Goal: Task Accomplishment & Management: Manage account settings

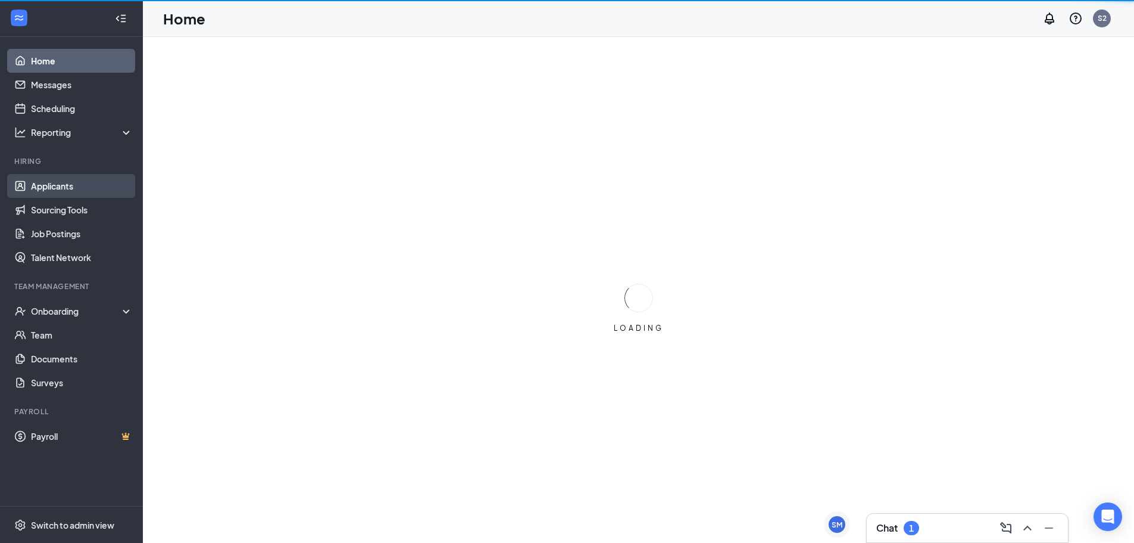
click at [91, 186] on link "Applicants" at bounding box center [82, 186] width 102 height 24
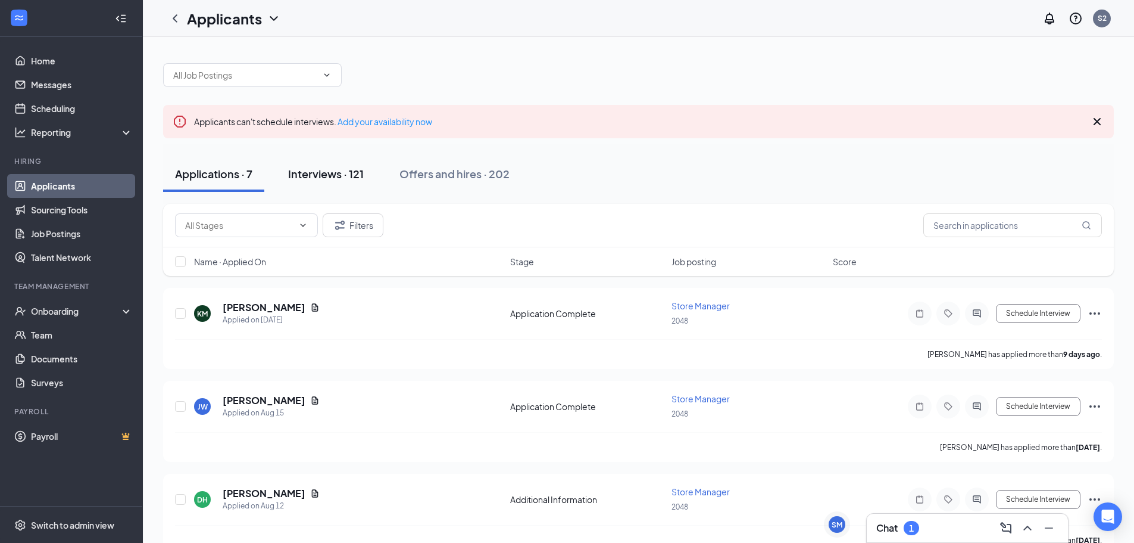
click at [311, 173] on div "Interviews · 121" at bounding box center [326, 173] width 76 height 15
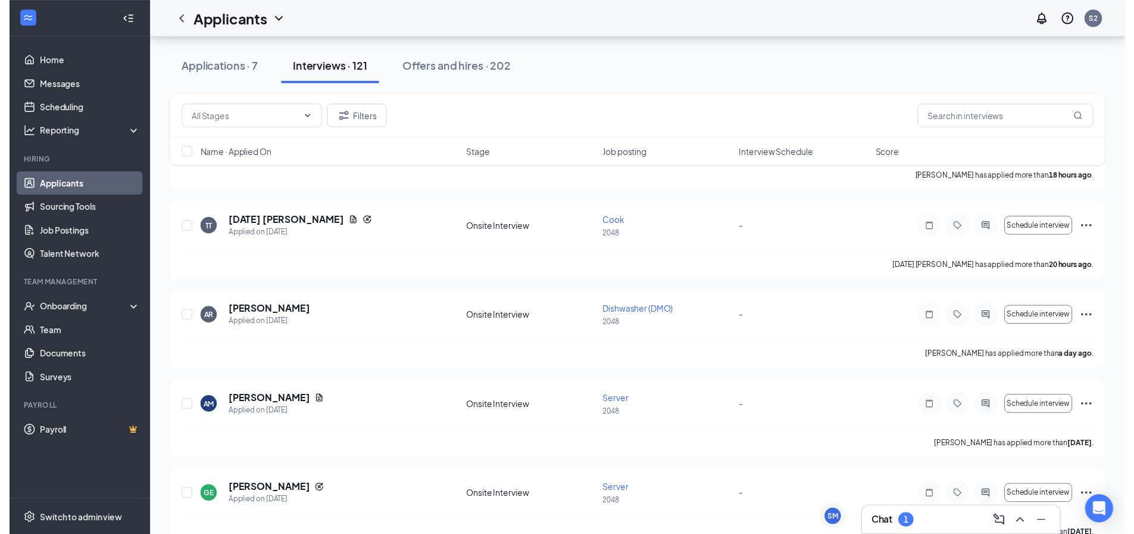
scroll to position [179, 0]
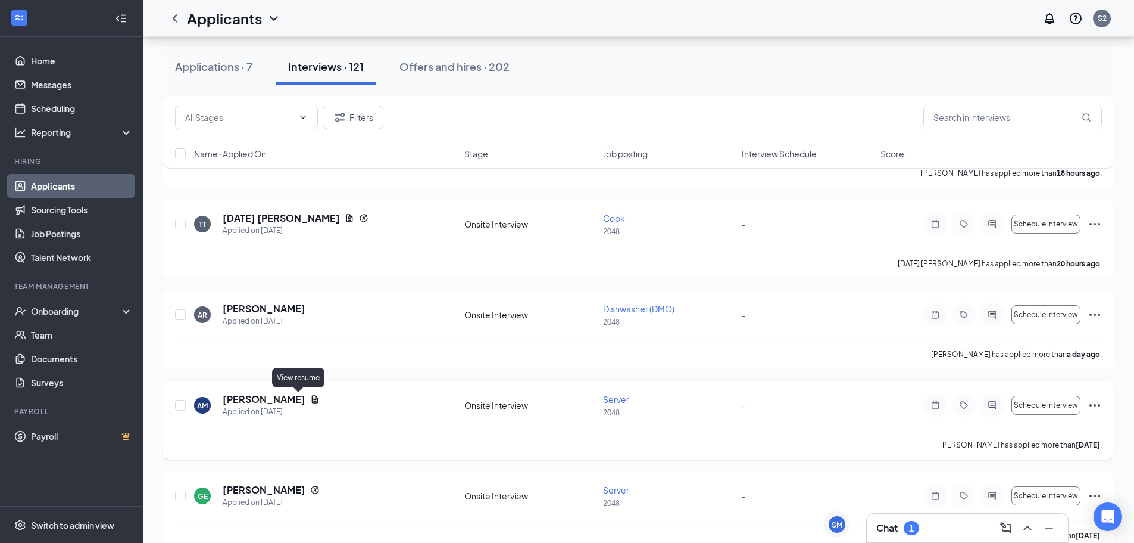
click at [310, 398] on icon "Document" at bounding box center [315, 399] width 10 height 10
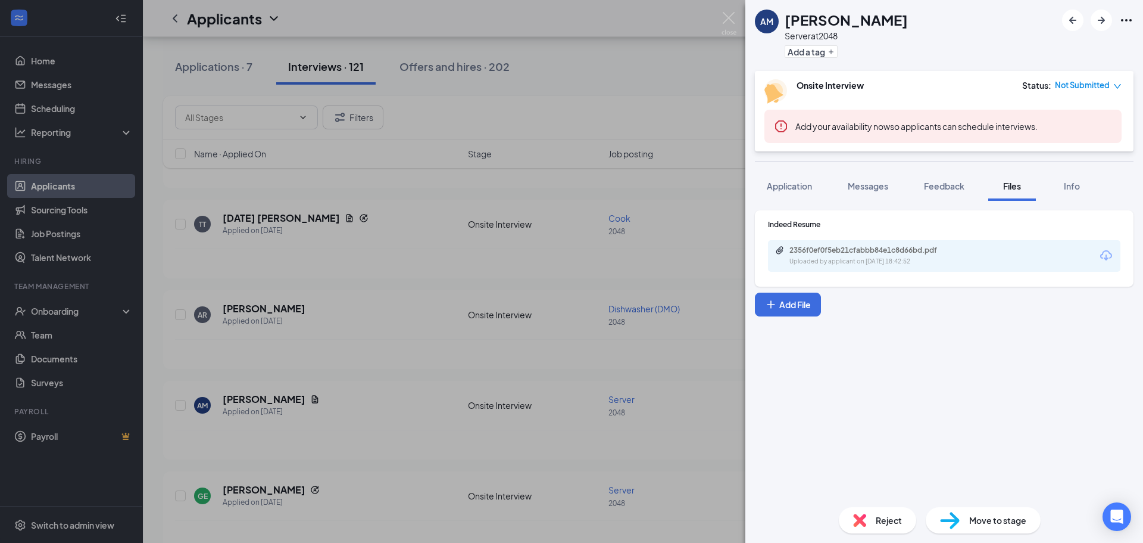
click at [808, 257] on div "Uploaded by applicant on [DATE] 18:42:52" at bounding box center [879, 262] width 179 height 10
click at [404, 373] on div "AM [PERSON_NAME] Server at 2048 Add a tag Onsite Interview Status : Not Submitt…" at bounding box center [571, 271] width 1143 height 543
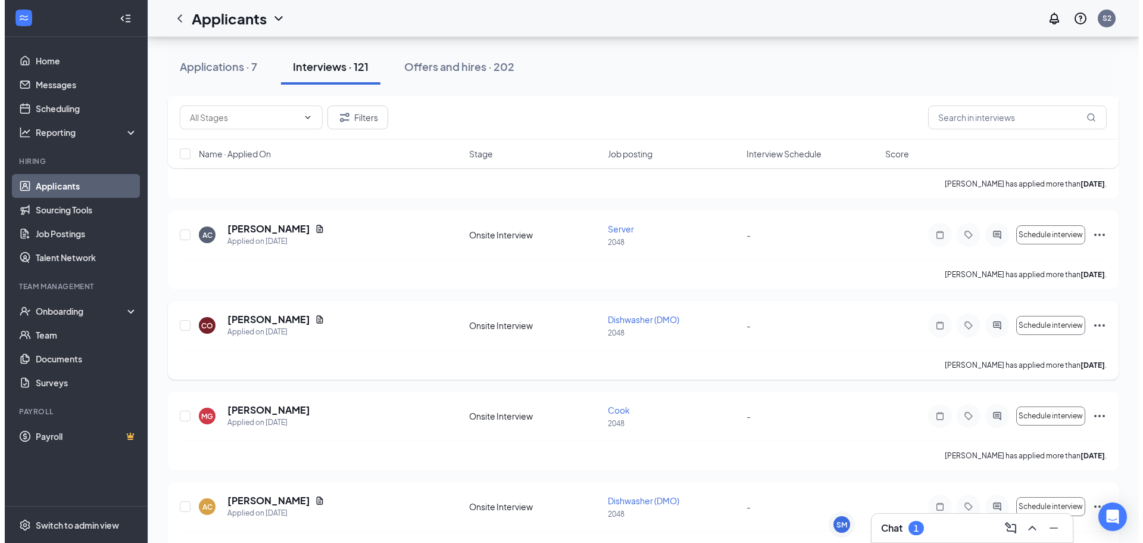
scroll to position [596, 0]
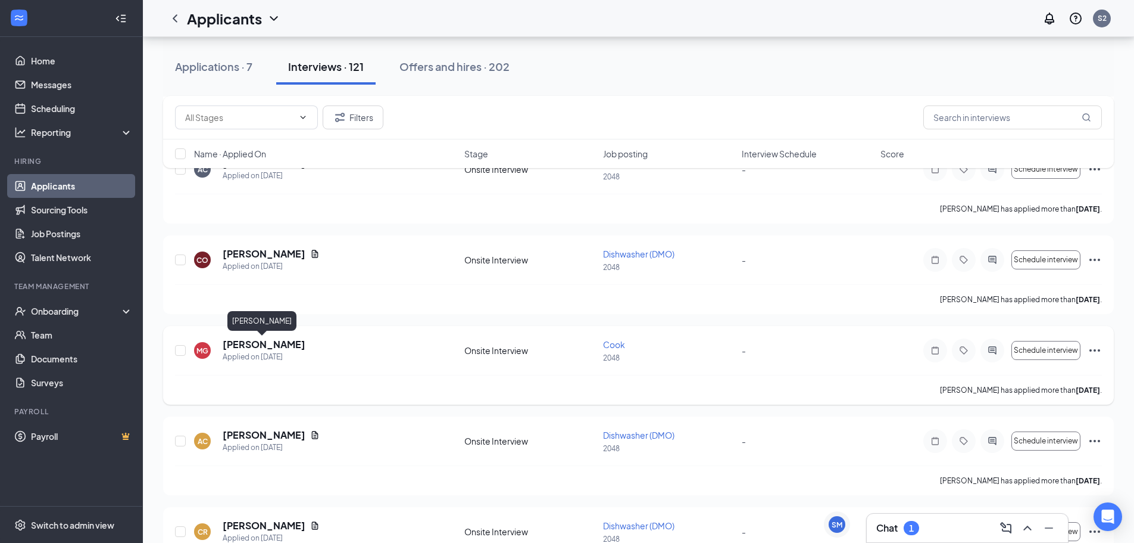
click at [258, 339] on h5 "[PERSON_NAME]" at bounding box center [264, 344] width 83 height 13
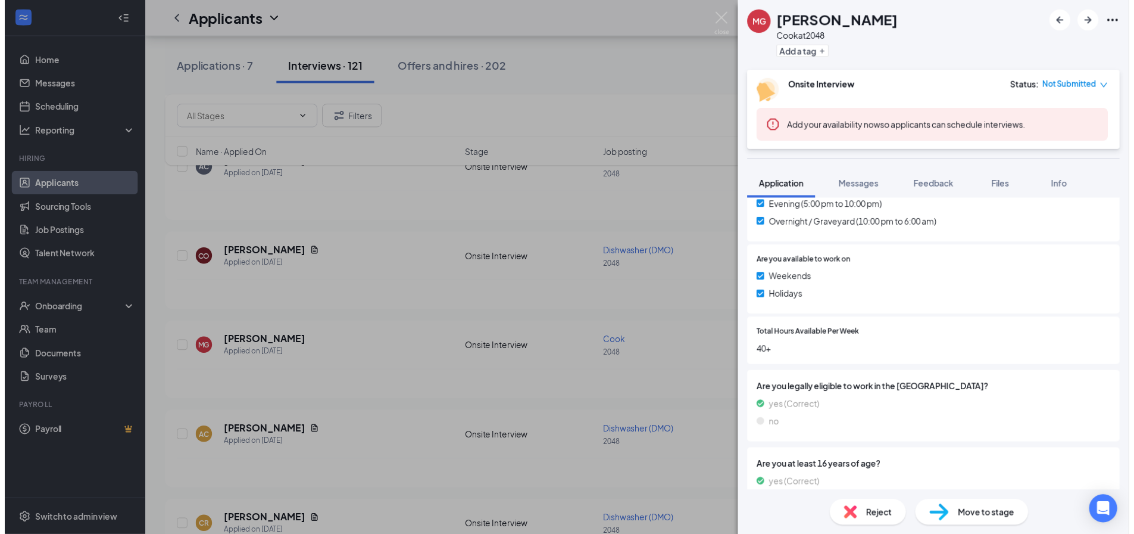
scroll to position [509, 0]
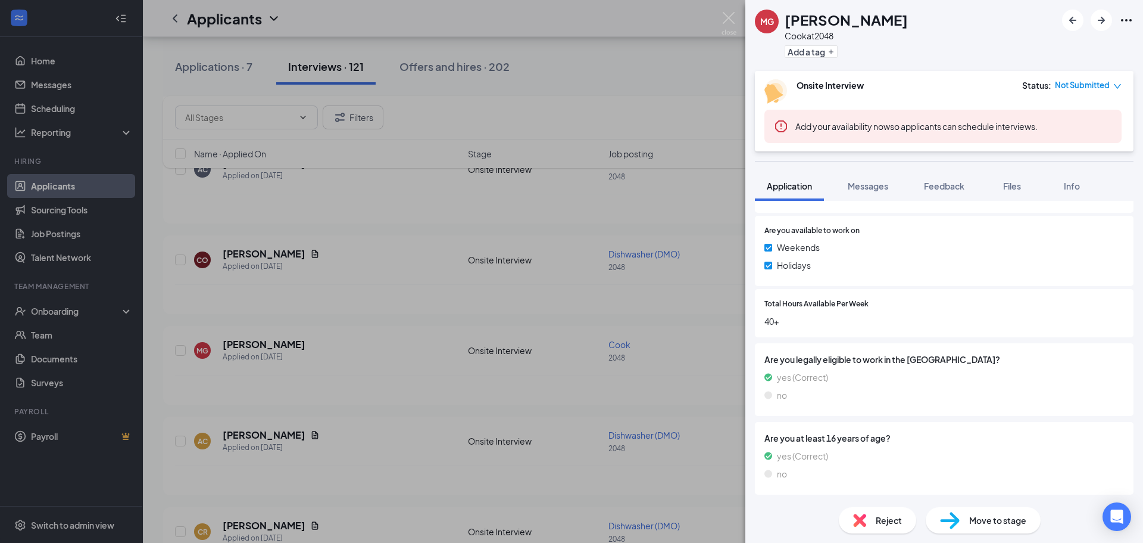
click at [675, 322] on div "MG [PERSON_NAME] Cook at 2048 Add a tag Onsite Interview Status : Not Submitted…" at bounding box center [571, 271] width 1143 height 543
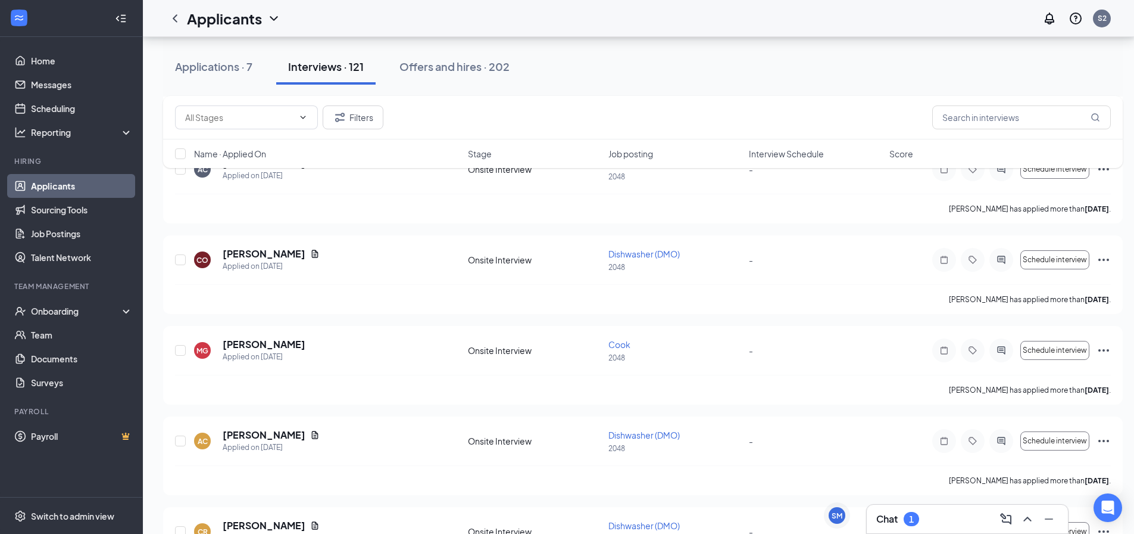
drag, startPoint x: 275, startPoint y: 175, endPoint x: 277, endPoint y: 169, distance: 7.0
click at [276, 173] on div "Filters Name · Applied On Stage Job posting Interview Schedule Score" at bounding box center [643, 138] width 960 height 84
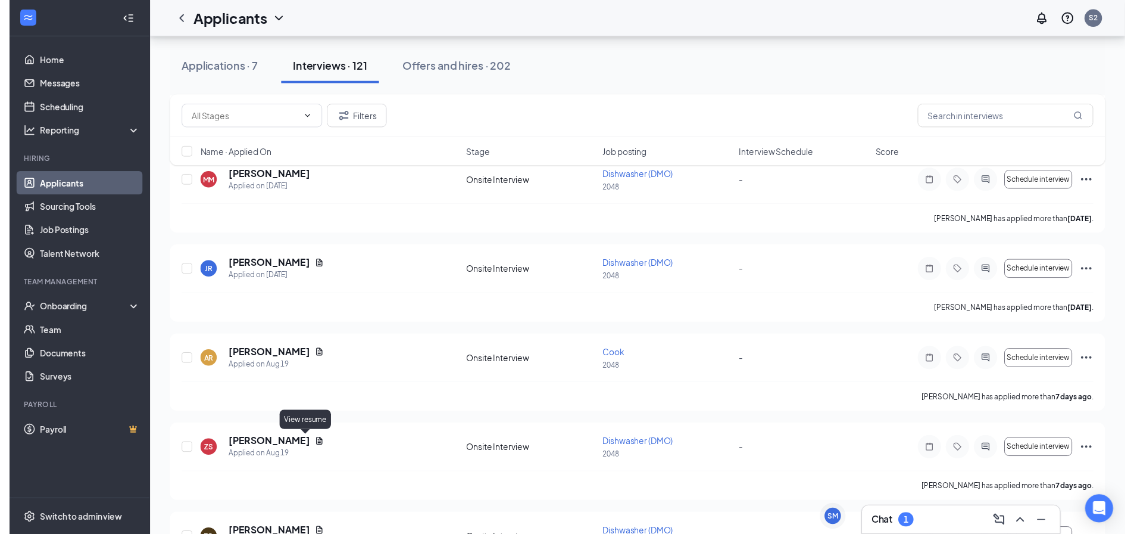
scroll to position [1667, 0]
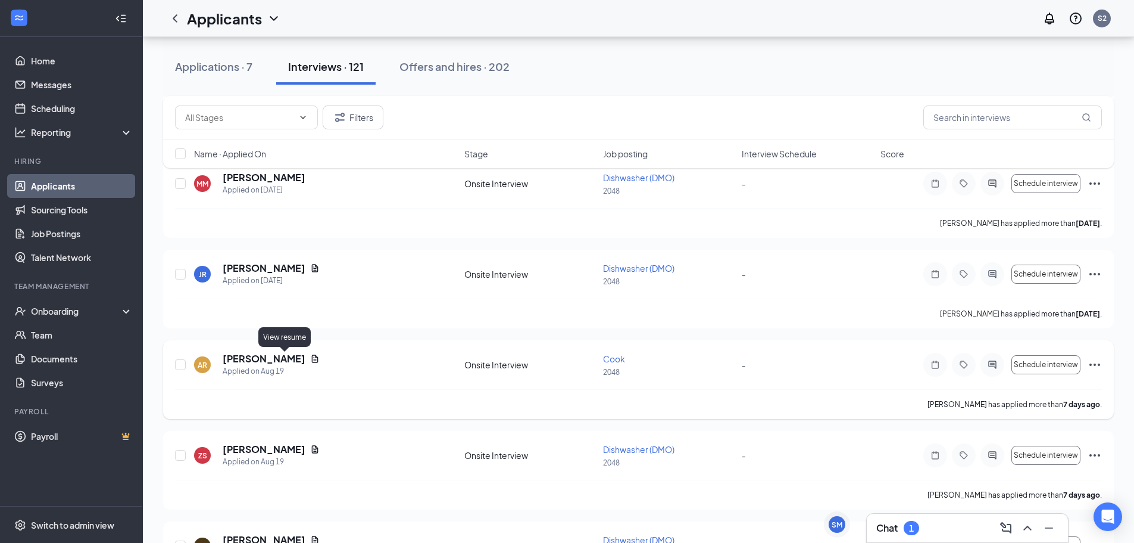
click at [312, 356] on icon "Document" at bounding box center [315, 358] width 7 height 8
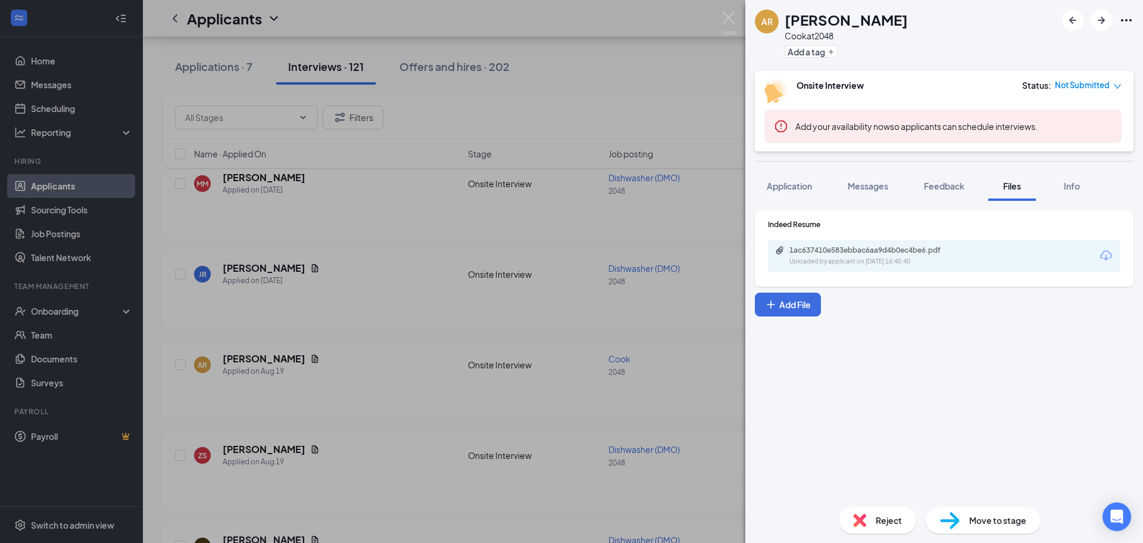
click at [818, 269] on div "1ac637410e583ebbac6aa9d4b0ec4be6.pdf Uploaded by applicant on [DATE] 16:40:40" at bounding box center [944, 256] width 353 height 32
click at [818, 257] on div "Uploaded by applicant on [DATE] 16:40:40" at bounding box center [879, 262] width 179 height 10
click at [731, 26] on img at bounding box center [729, 23] width 15 height 23
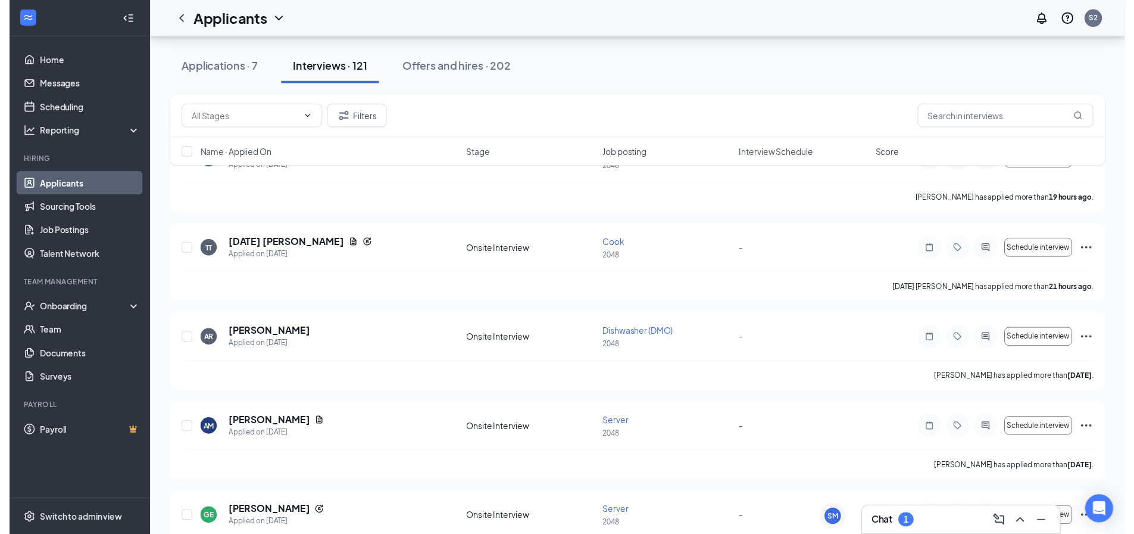
scroll to position [179, 0]
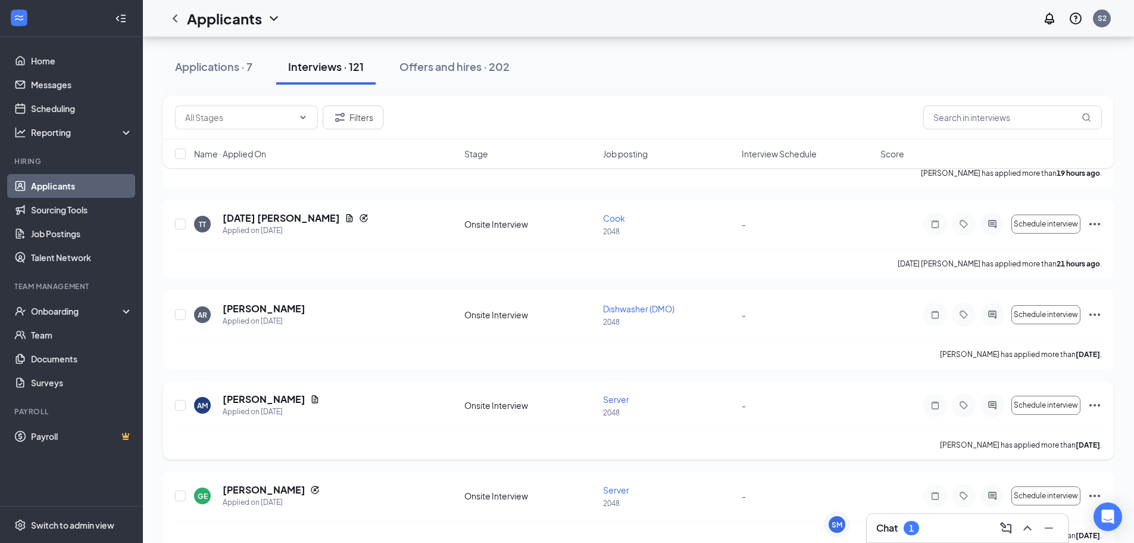
click at [934, 410] on div at bounding box center [936, 405] width 24 height 24
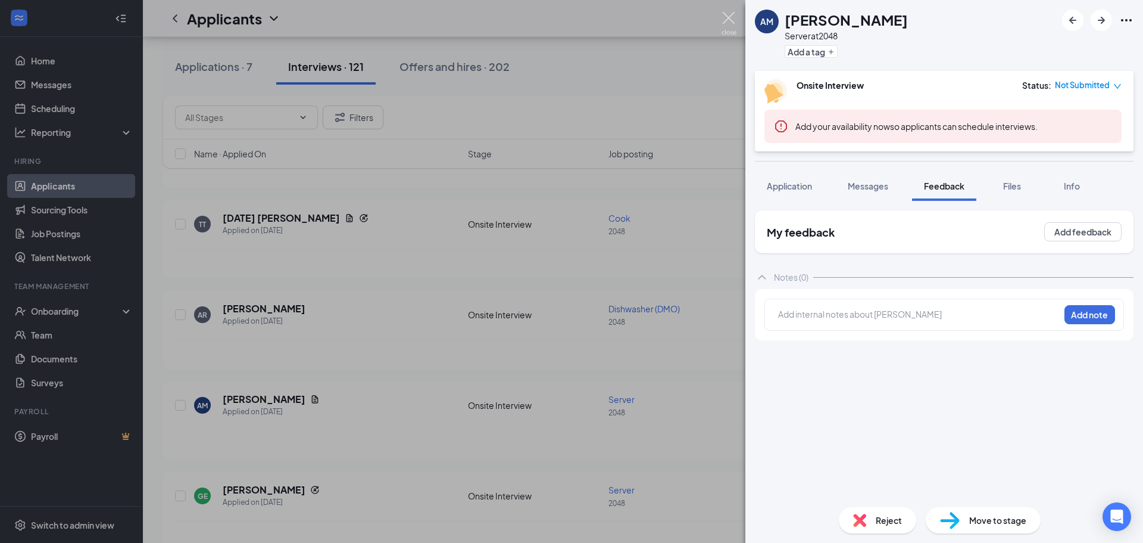
click at [728, 23] on img at bounding box center [729, 23] width 15 height 23
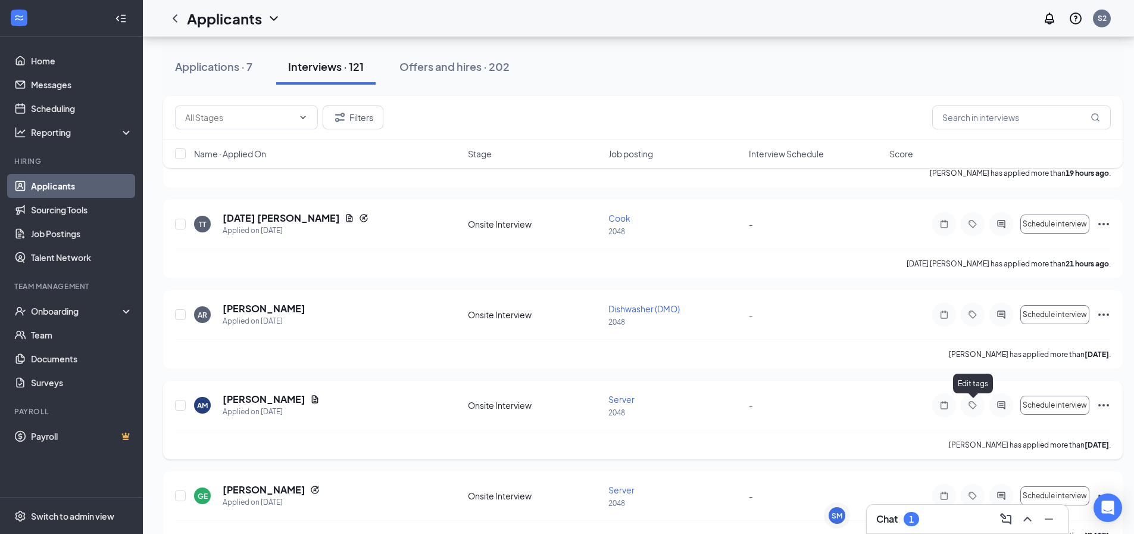
click at [971, 408] on icon "Tag" at bounding box center [973, 405] width 14 height 10
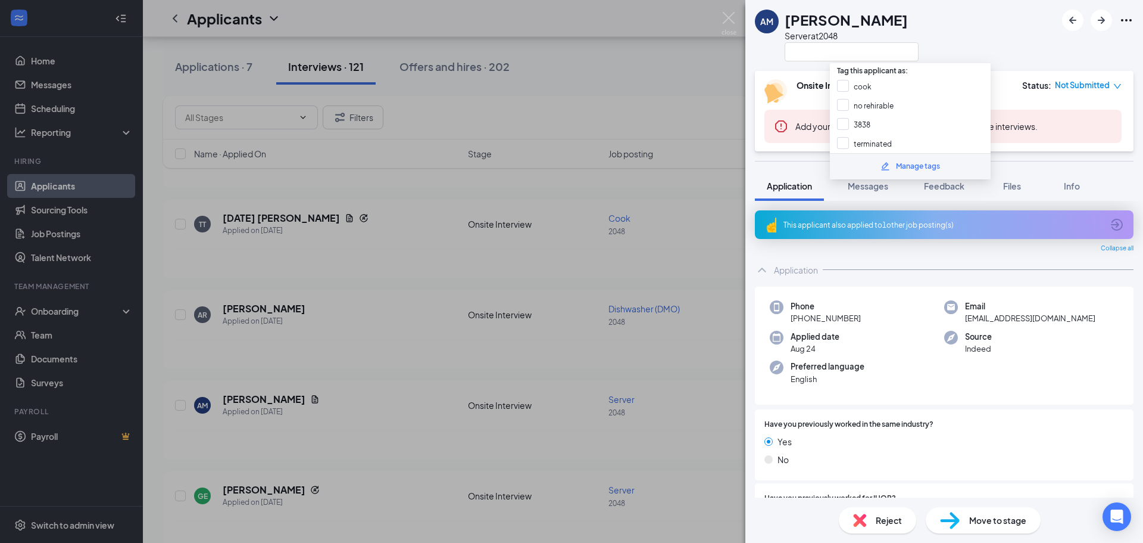
click at [876, 518] on span "Reject" at bounding box center [889, 519] width 26 height 13
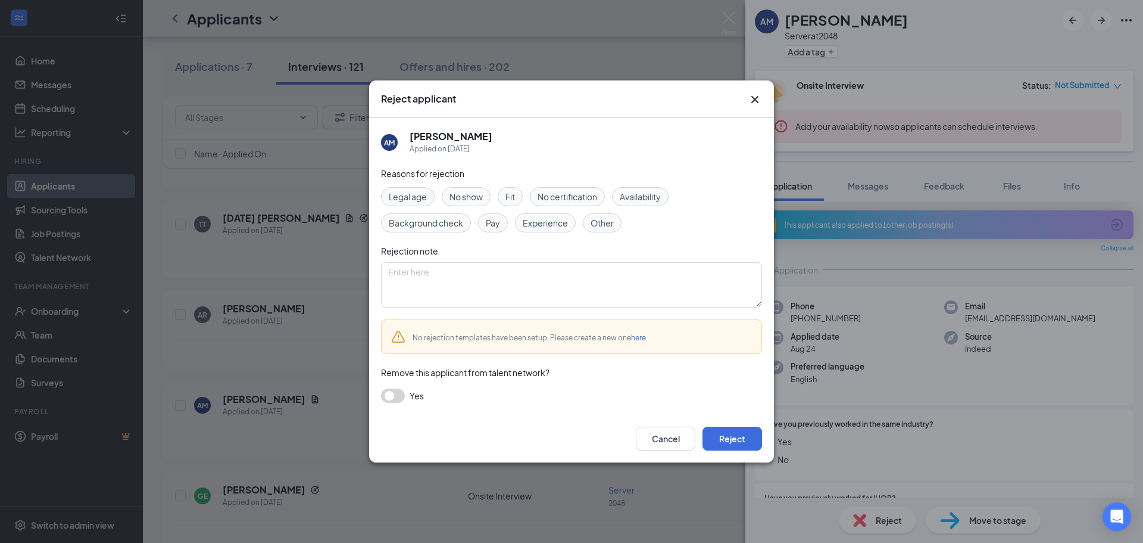
click at [610, 229] on div "Other" at bounding box center [602, 222] width 39 height 19
click at [734, 433] on button "Reject" at bounding box center [733, 438] width 60 height 24
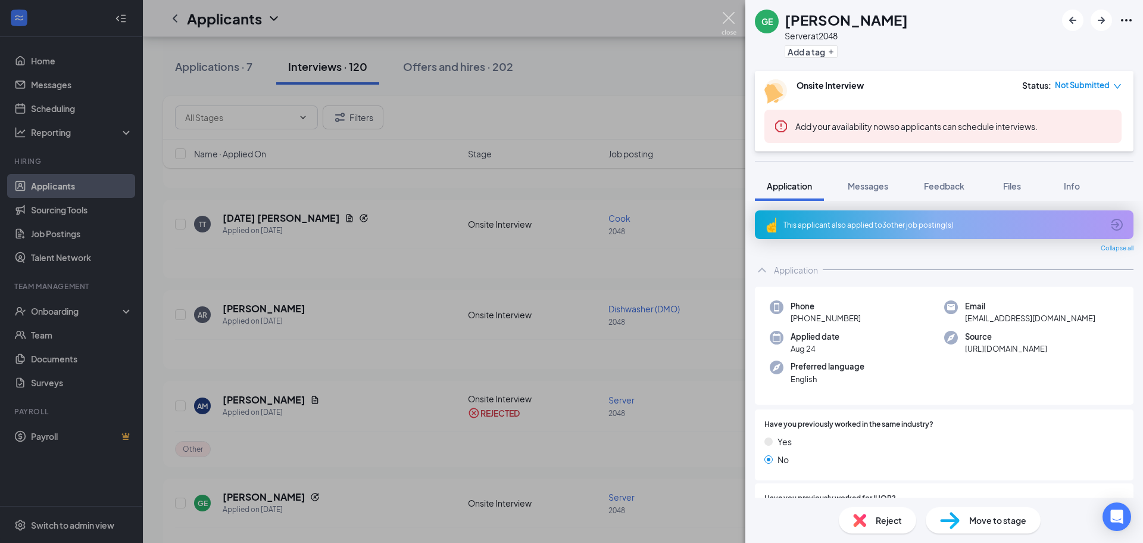
click at [728, 22] on img at bounding box center [729, 23] width 15 height 23
